Goal: Communication & Community: Answer question/provide support

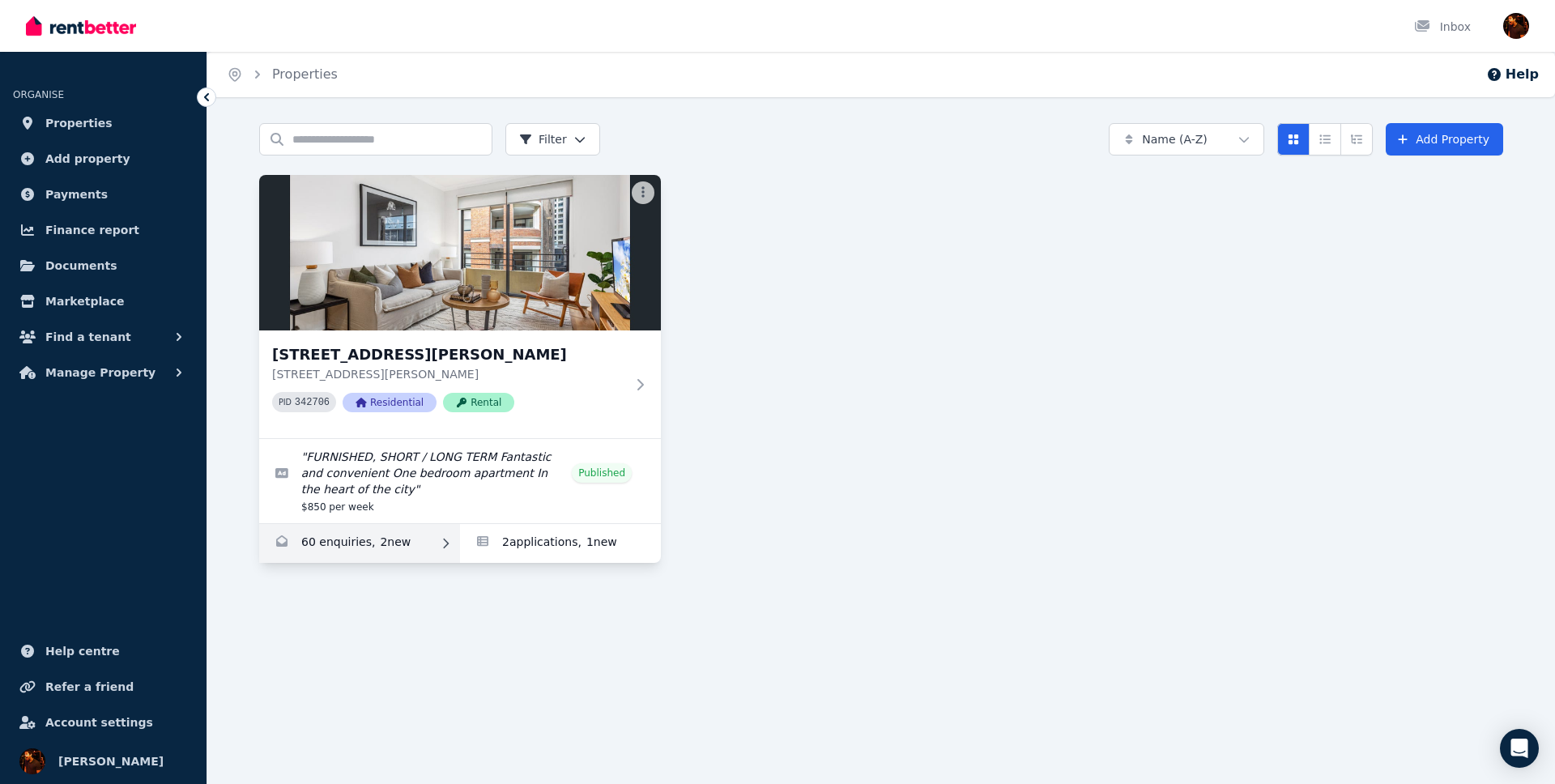
click at [419, 554] on link "Enquiries for 7/37-51 Foster Street, Surry Hills" at bounding box center [359, 543] width 201 height 39
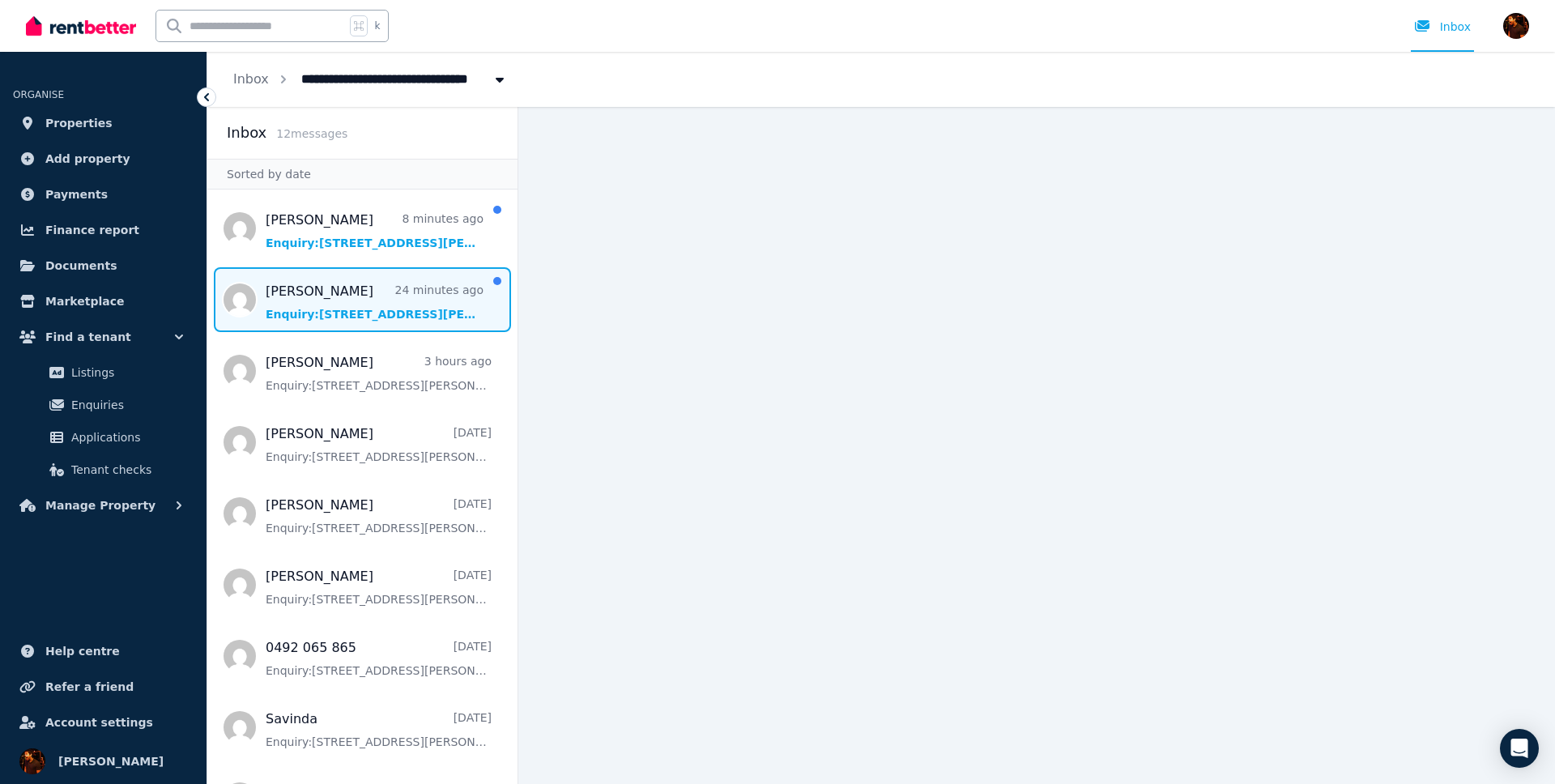
click at [391, 316] on span "Message list" at bounding box center [363, 300] width 310 height 65
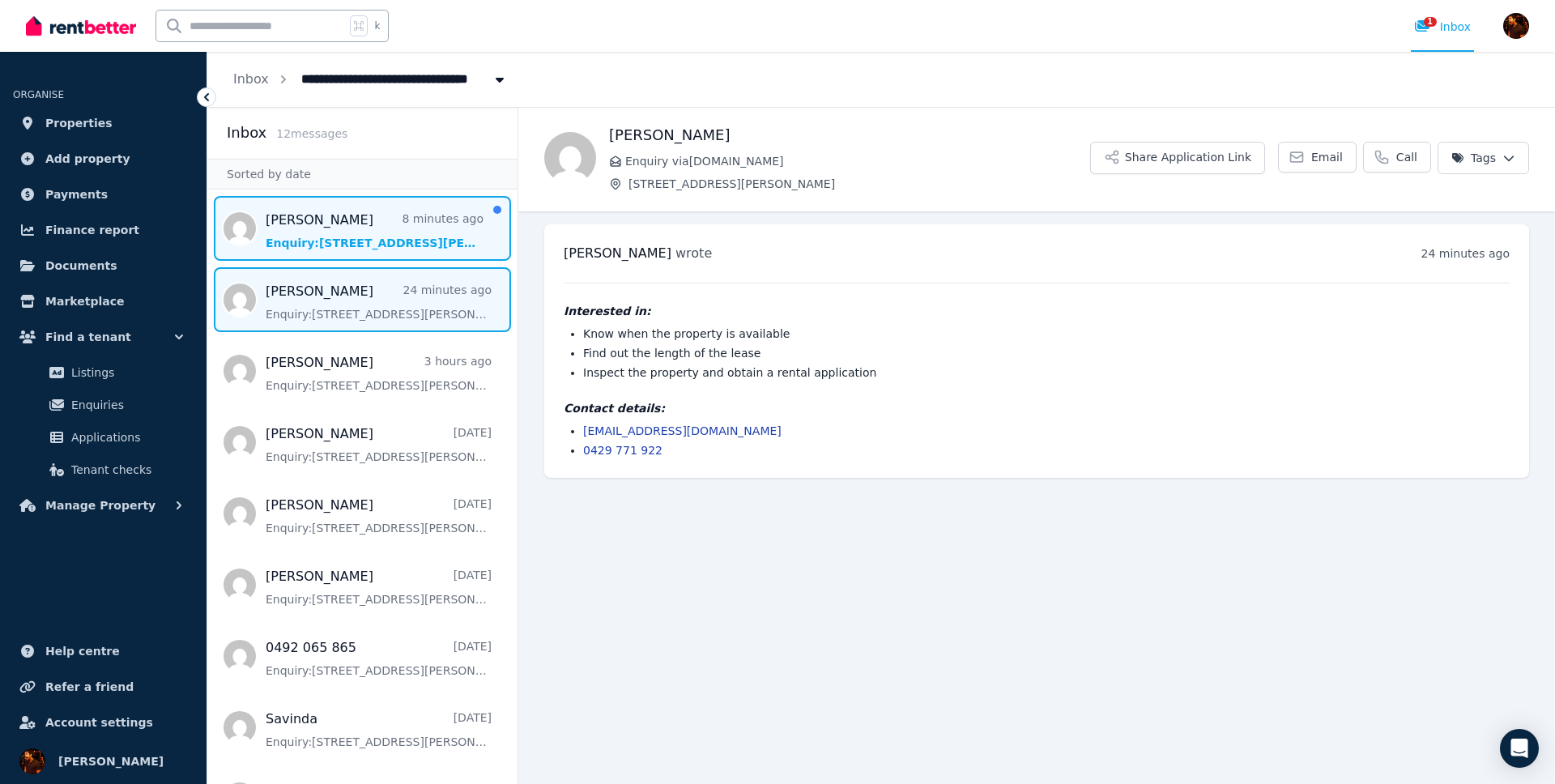
click at [407, 233] on span "Message list" at bounding box center [363, 229] width 310 height 65
click at [385, 286] on span "Message list" at bounding box center [363, 300] width 310 height 65
click at [380, 230] on span "Message list" at bounding box center [363, 229] width 310 height 65
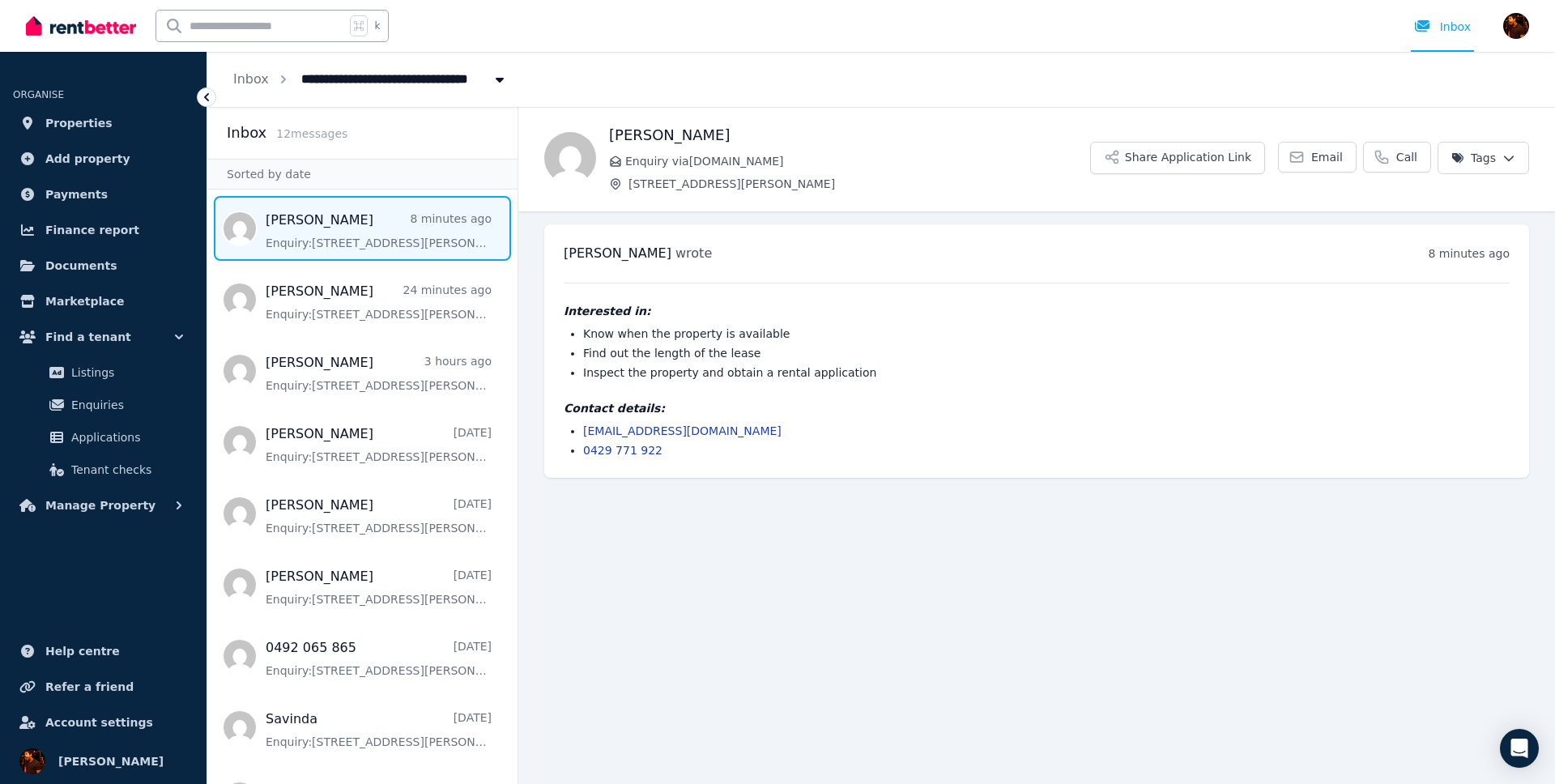
click at [623, 137] on h1 "[PERSON_NAME]" at bounding box center [849, 136] width 481 height 23
copy h1 "[PERSON_NAME]"
